Goal: Use online tool/utility: Use online tool/utility

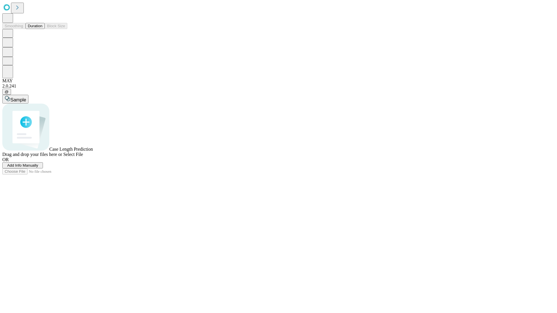
click at [83, 157] on span "Select File" at bounding box center [73, 154] width 20 height 5
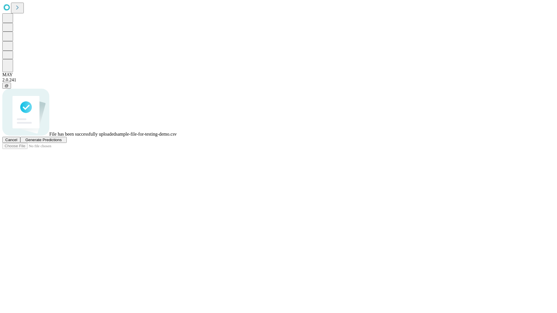
click at [61, 142] on span "Generate Predictions" at bounding box center [43, 140] width 36 height 4
